Goal: Find specific page/section: Find specific page/section

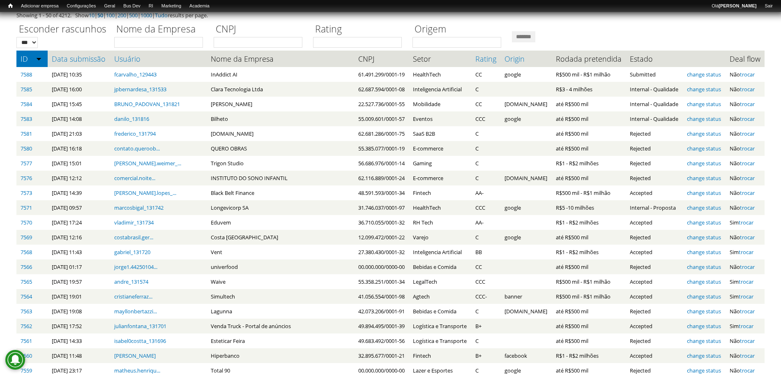
scroll to position [69, 0]
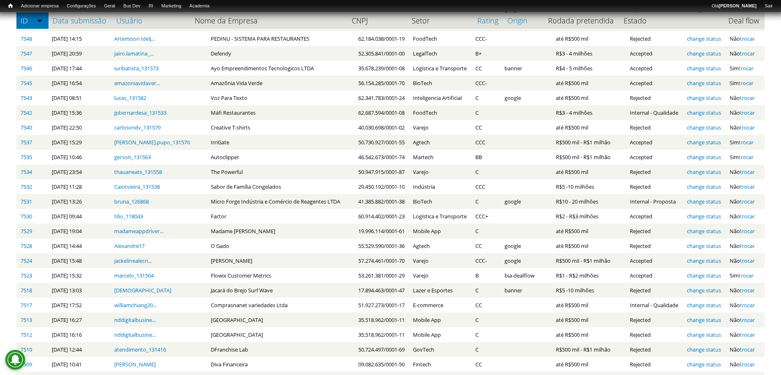
scroll to position [489, 0]
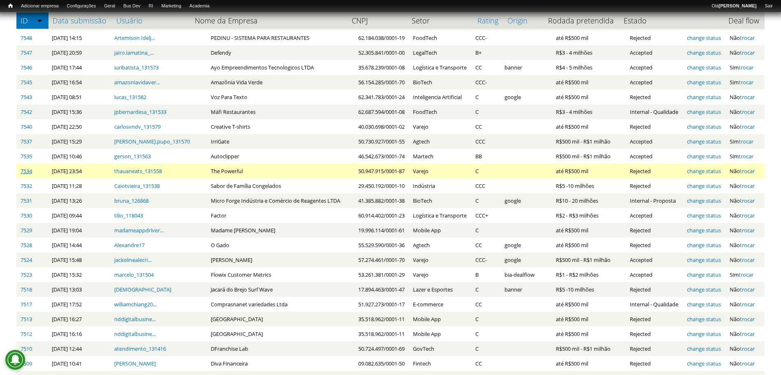
click at [26, 172] on link "7534" at bounding box center [27, 170] width 12 height 7
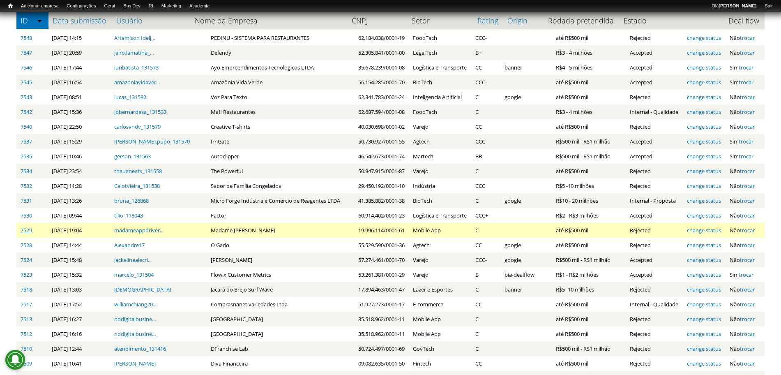
click at [25, 230] on link "7529" at bounding box center [27, 229] width 12 height 7
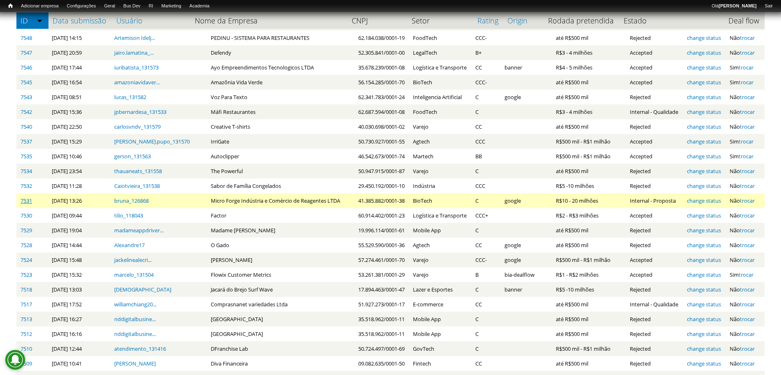
click at [25, 200] on link "7531" at bounding box center [27, 200] width 12 height 7
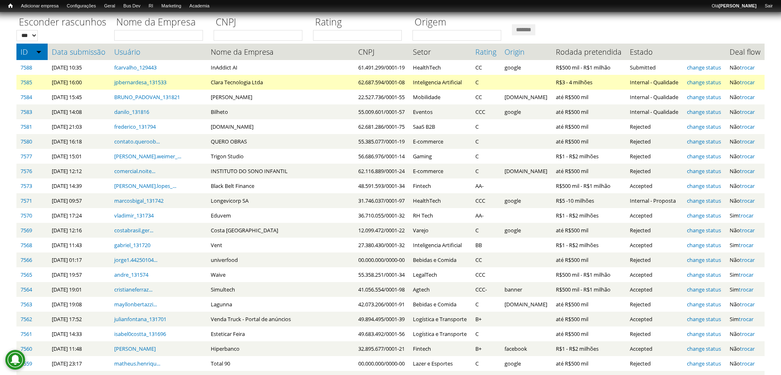
scroll to position [0, 0]
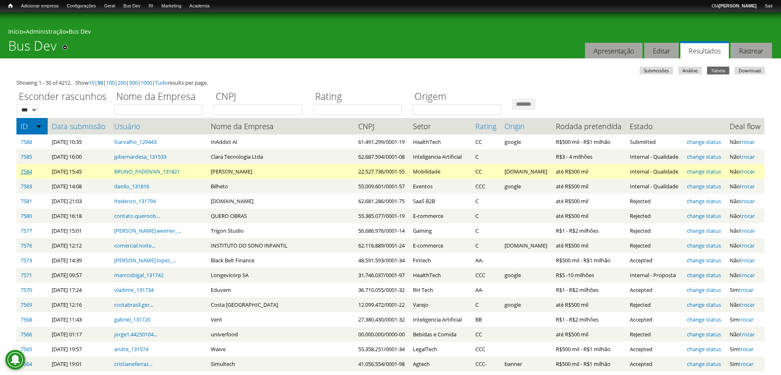
click at [25, 170] on link "7584" at bounding box center [27, 171] width 12 height 7
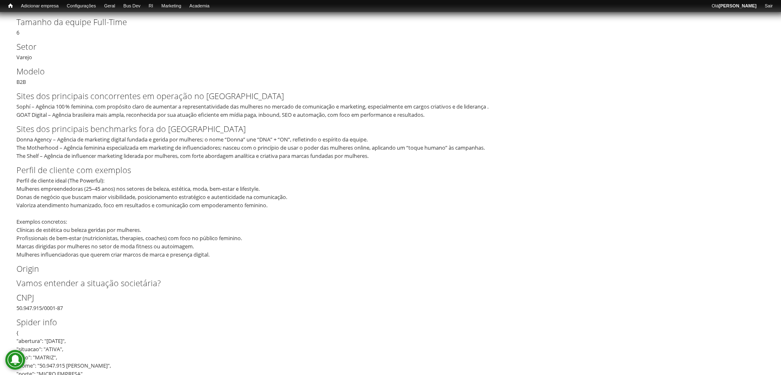
scroll to position [232, 0]
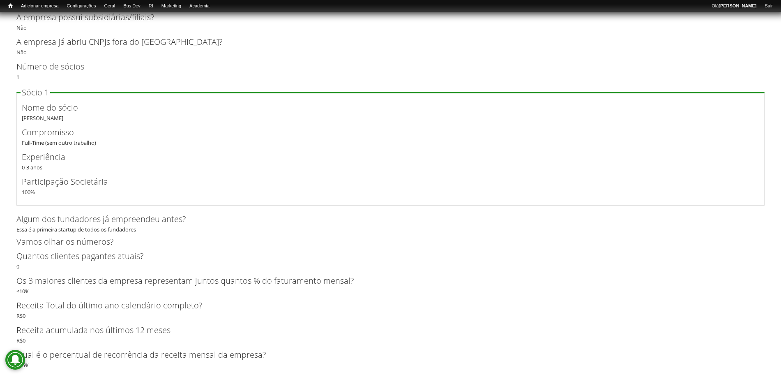
scroll to position [911, 0]
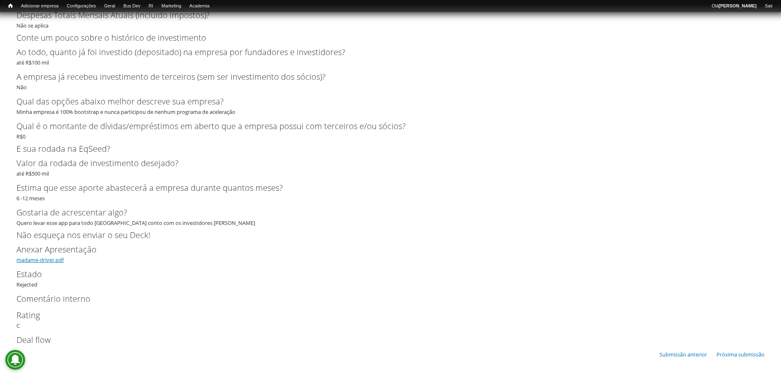
click at [53, 260] on link "madame-driver.pdf" at bounding box center [39, 259] width 47 height 7
click at [118, 13] on link "Painel" at bounding box center [133, 16] width 66 height 9
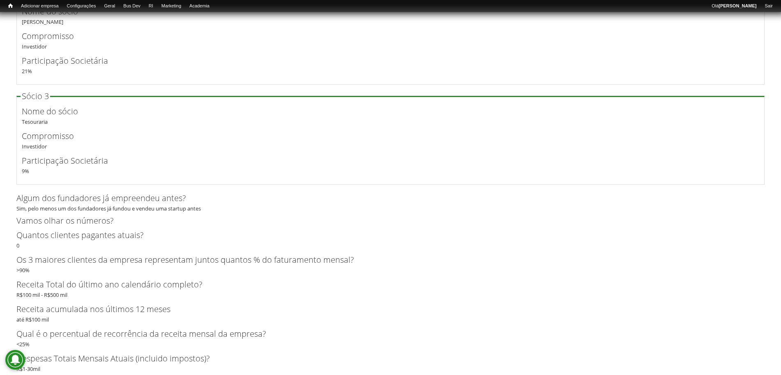
scroll to position [1908, 0]
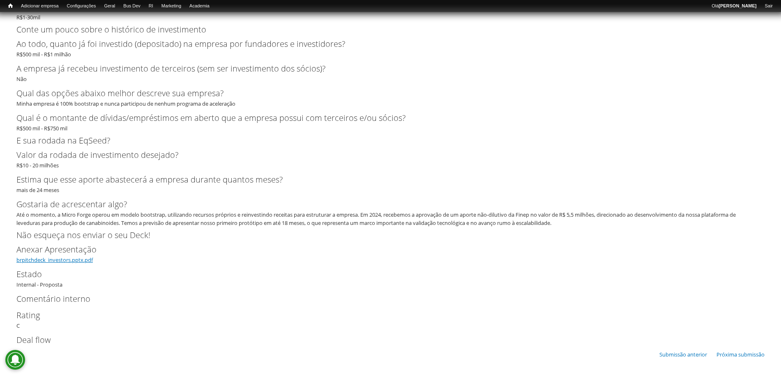
click at [78, 258] on link "brpitchdeck_investors.pptx.pdf" at bounding box center [54, 259] width 76 height 7
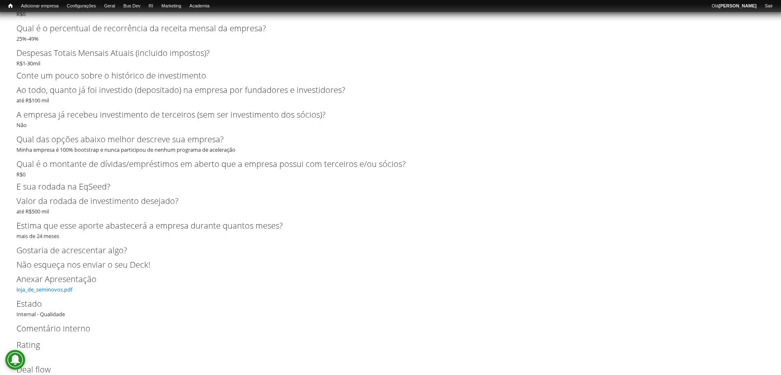
scroll to position [1125, 0]
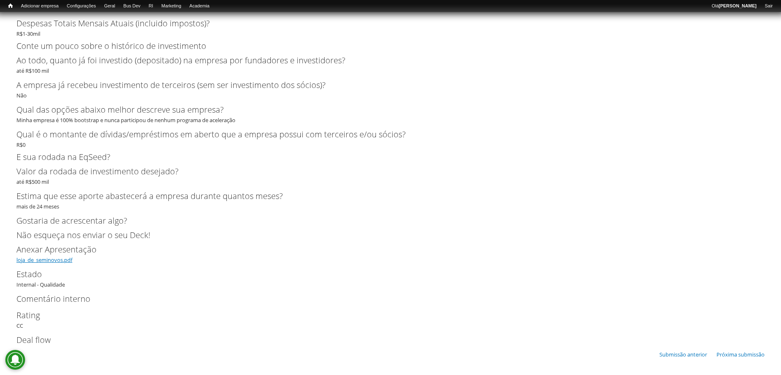
click at [39, 258] on link "loja_de_seminovos.pdf" at bounding box center [44, 259] width 56 height 7
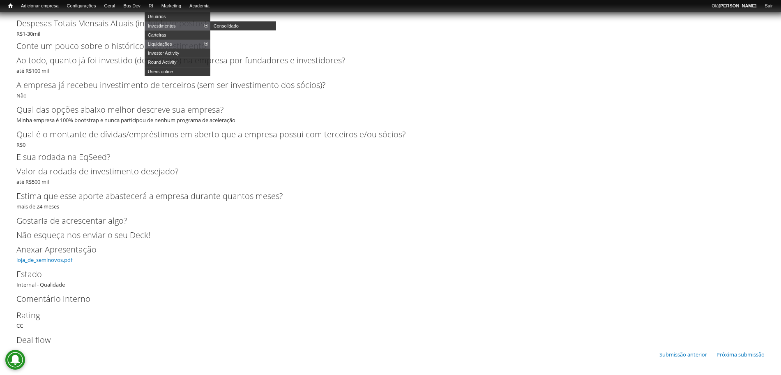
drag, startPoint x: 164, startPoint y: 24, endPoint x: 194, endPoint y: 87, distance: 69.8
click at [164, 24] on link "Investimentos" at bounding box center [178, 25] width 66 height 9
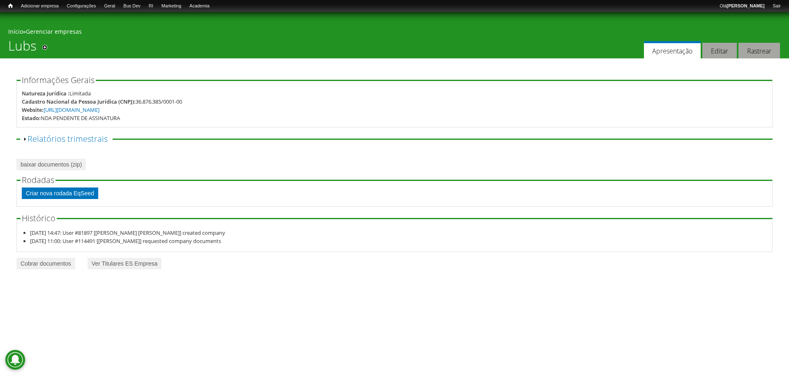
click at [79, 196] on link "Criar nova rodada EqSeed" at bounding box center [60, 193] width 76 height 12
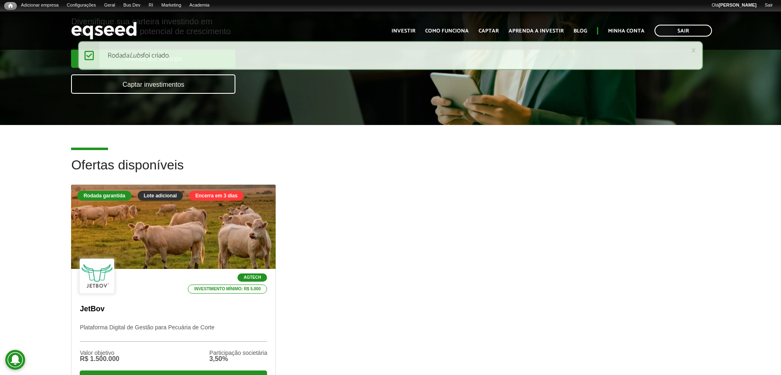
scroll to position [205, 0]
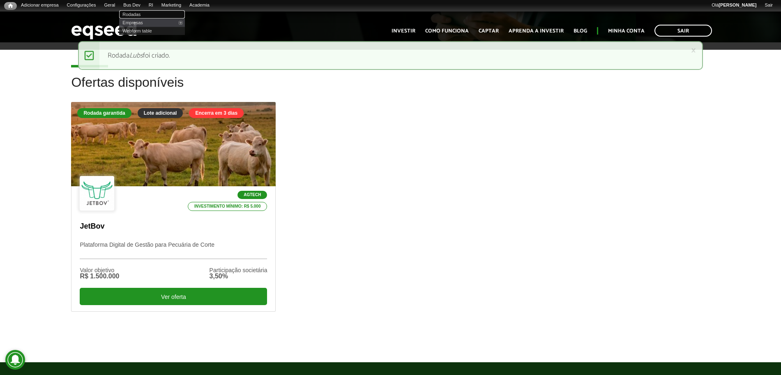
click at [142, 14] on link "Rodadas" at bounding box center [152, 14] width 66 height 8
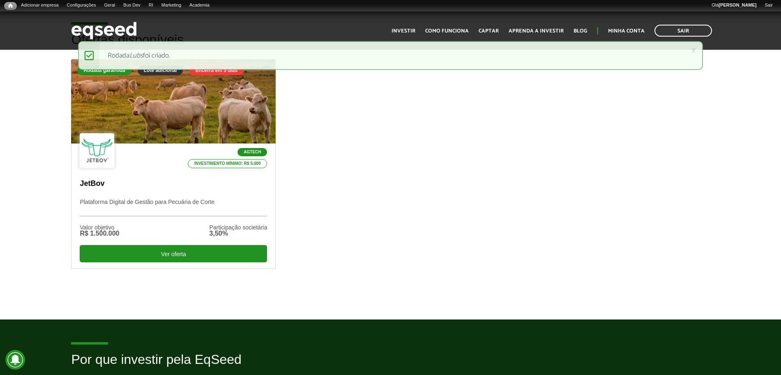
scroll to position [411, 0]
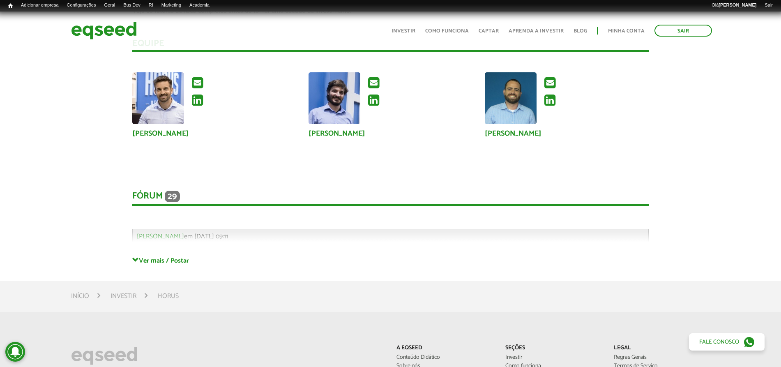
scroll to position [3266, 0]
